Goal: Transaction & Acquisition: Purchase product/service

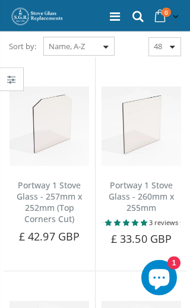
scroll to position [158, 0]
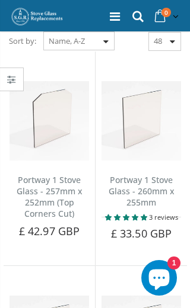
click at [161, 174] on link "Portway 1 Stove Glass - 260mm x 255mm" at bounding box center [142, 191] width 66 height 34
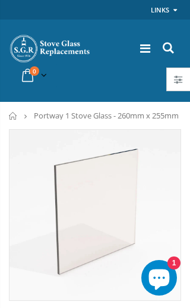
click at [151, 240] on img at bounding box center [94, 215] width 171 height 171
click at [148, 44] on icon at bounding box center [145, 49] width 10 height 12
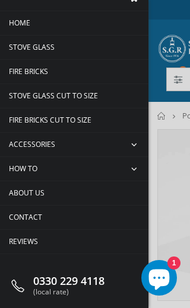
scroll to position [14, 0]
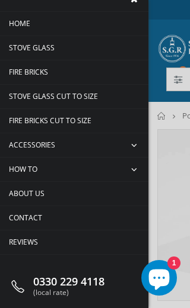
click at [168, 182] on div at bounding box center [95, 154] width 190 height 308
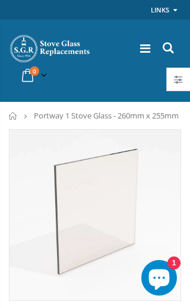
click at [141, 48] on icon at bounding box center [145, 49] width 10 height 12
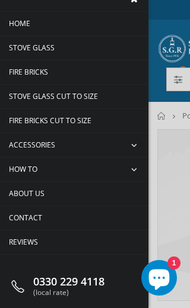
click at [101, 224] on link "Contact" at bounding box center [74, 218] width 148 height 24
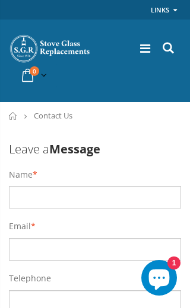
click at [40, 222] on li "Email *" at bounding box center [95, 244] width 172 height 46
click at [141, 49] on icon at bounding box center [145, 49] width 10 height 12
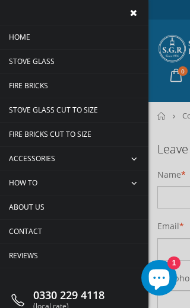
click at [81, 214] on link "About us" at bounding box center [74, 208] width 148 height 24
click at [89, 65] on link "Stove Glass" at bounding box center [74, 62] width 148 height 24
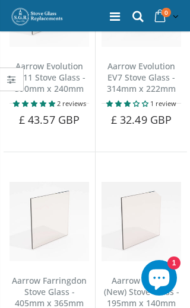
scroll to position [4692, 0]
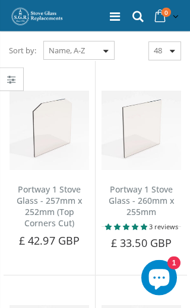
scroll to position [161, 0]
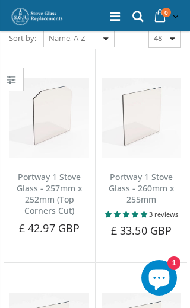
click at [158, 239] on button "Add to Cart" at bounding box center [141, 251] width 86 height 24
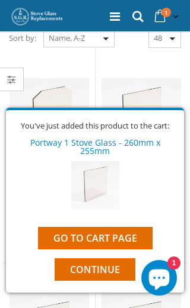
click at [139, 246] on link "Go to cart page" at bounding box center [95, 238] width 114 height 23
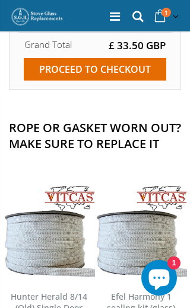
scroll to position [592, 0]
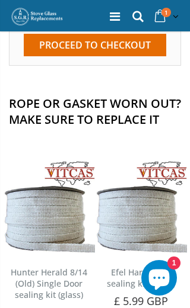
click at [148, 197] on img at bounding box center [141, 207] width 92 height 92
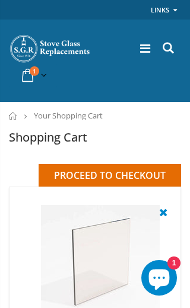
click at [149, 48] on icon at bounding box center [145, 49] width 10 height 12
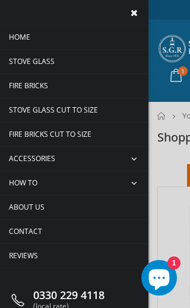
click at [132, 154] on span "collapse" at bounding box center [136, 159] width 26 height 24
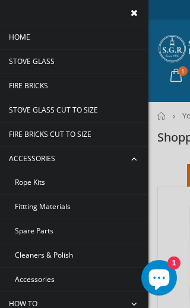
click at [42, 184] on span "Rope Kits" at bounding box center [30, 182] width 30 height 10
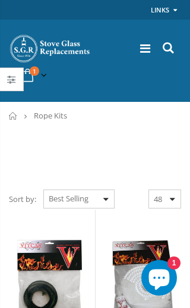
click at [174, 46] on icon at bounding box center [168, 47] width 16 height 15
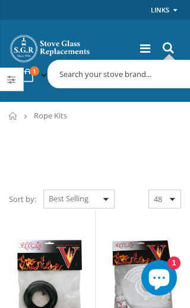
click at [78, 75] on input "text" at bounding box center [179, 74] width 258 height 23
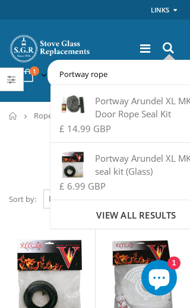
type input "Portway rope"
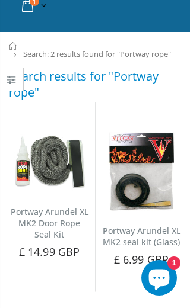
scroll to position [69, 0]
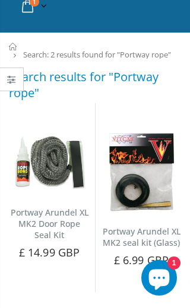
click at [66, 207] on link "Portway Arundel XL MK2 Door Rope Seal Kit" at bounding box center [50, 224] width 78 height 34
click at [62, 155] on img at bounding box center [48, 163] width 79 height 60
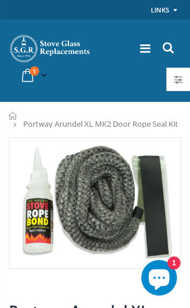
click at [119, 209] on img at bounding box center [94, 203] width 171 height 130
click at [132, 72] on div "0330 229 4118 (local rate) 1 item(s) 1 item(s) Portway 1 Stove Glass - 260mm x …" at bounding box center [95, 61] width 190 height 82
click at [54, 214] on img at bounding box center [94, 203] width 171 height 130
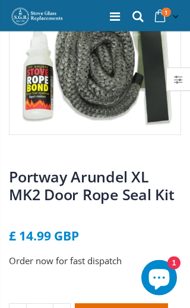
scroll to position [69, 0]
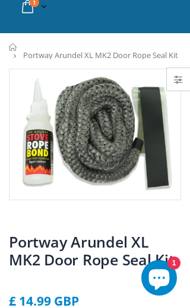
click at [124, 141] on img at bounding box center [94, 134] width 171 height 130
click at [123, 143] on img at bounding box center [94, 134] width 171 height 130
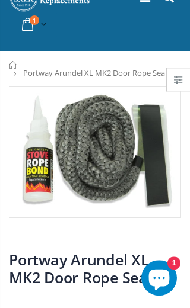
scroll to position [0, 0]
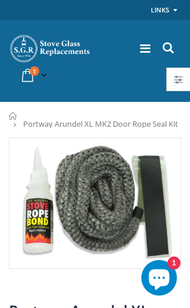
click at [126, 238] on img at bounding box center [94, 203] width 171 height 130
click at [131, 232] on img at bounding box center [94, 203] width 171 height 130
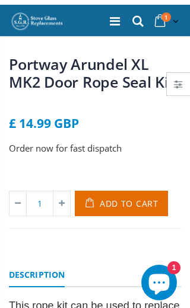
scroll to position [238, 0]
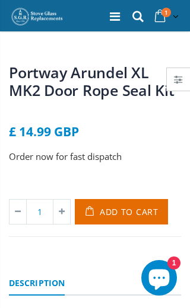
click at [140, 215] on span "Add to Cart" at bounding box center [129, 211] width 59 height 11
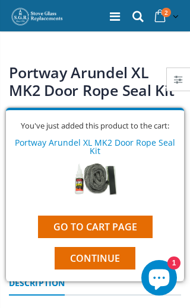
click at [133, 238] on link "Go to cart page" at bounding box center [95, 227] width 114 height 23
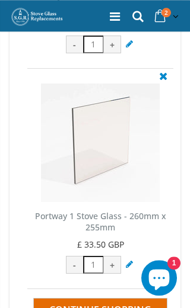
scroll to position [279, 0]
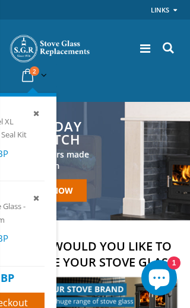
click at [26, 79] on icon at bounding box center [27, 75] width 21 height 21
